Goal: Communication & Community: Answer question/provide support

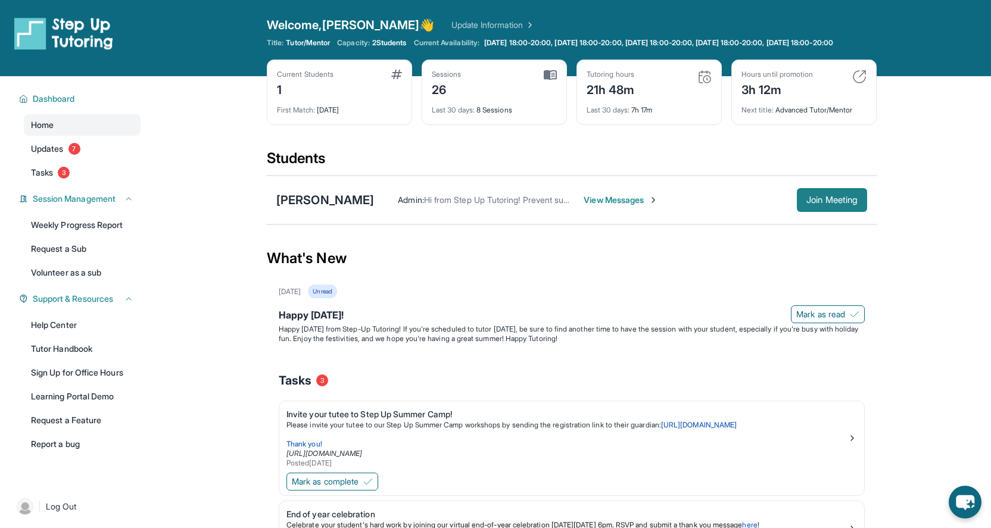
click at [835, 203] on button "Join Meeting" at bounding box center [831, 200] width 70 height 24
click at [617, 206] on span "View Messages" at bounding box center [620, 200] width 74 height 12
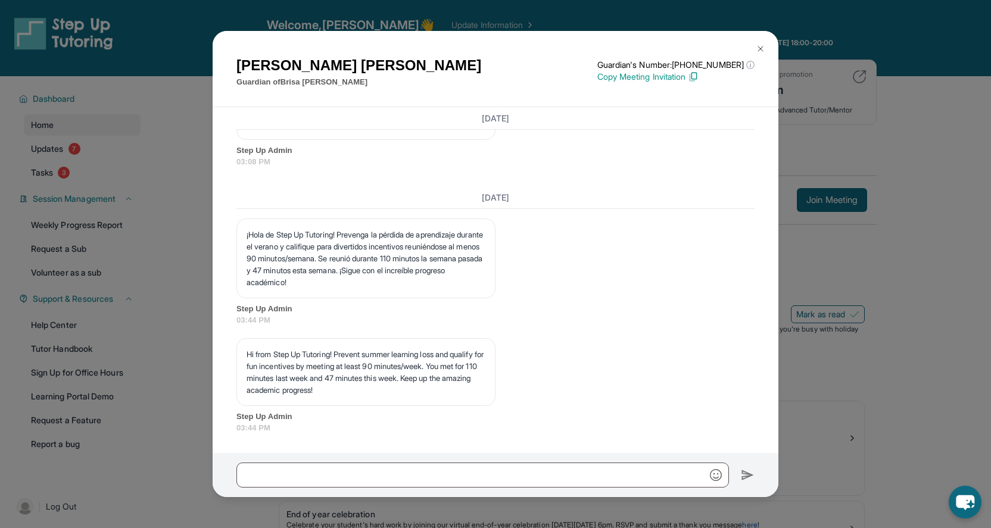
scroll to position [9341, 0]
click at [829, 129] on div "[PERSON_NAME] Guardian of [PERSON_NAME] Guardian's Number: [PHONE_NUMBER] ⓘ Thi…" at bounding box center [495, 264] width 991 height 528
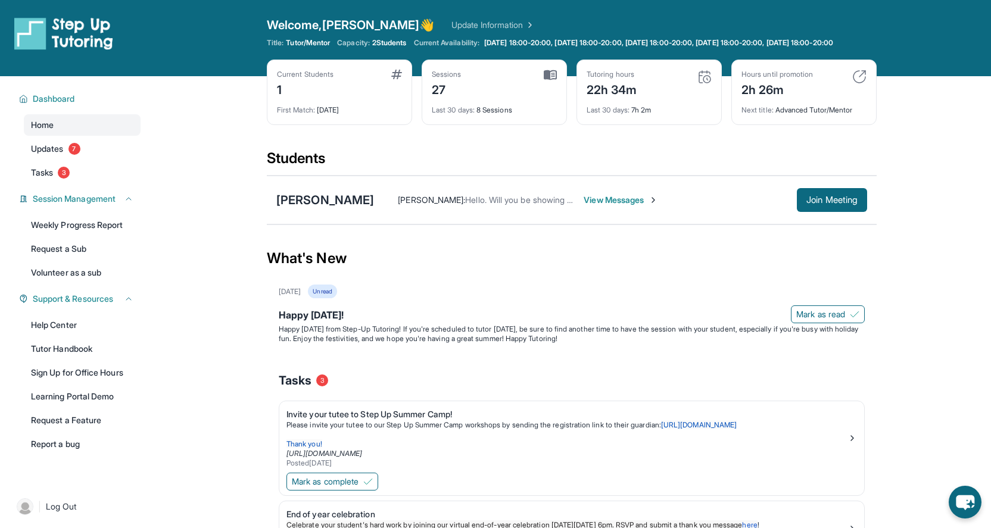
click at [618, 206] on span "View Messages" at bounding box center [620, 200] width 74 height 12
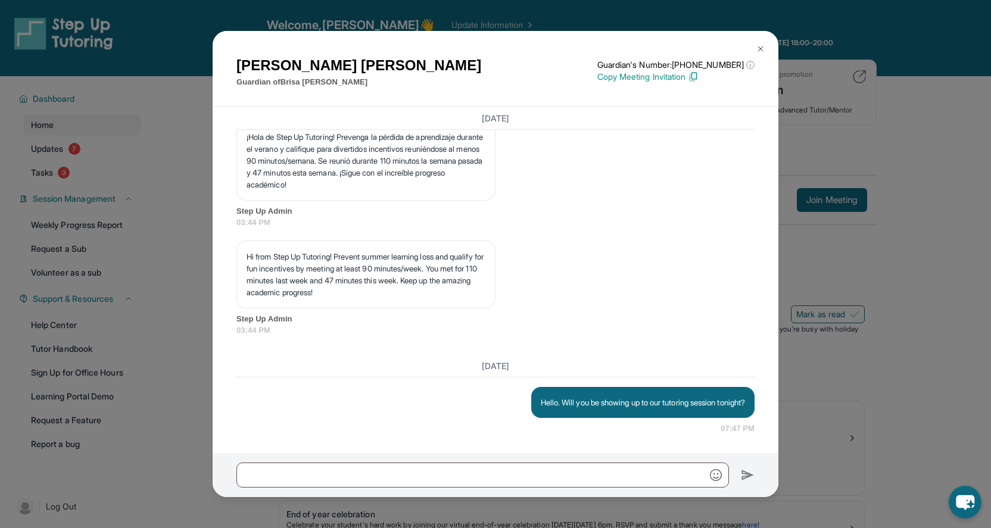
scroll to position [9439, 0]
click at [839, 354] on div "Amalia Jimenez Guardian of Brisa Cruz Jiménez Guardian's Number: +18182908767 ⓘ…" at bounding box center [495, 264] width 991 height 528
